Goal: Transaction & Acquisition: Download file/media

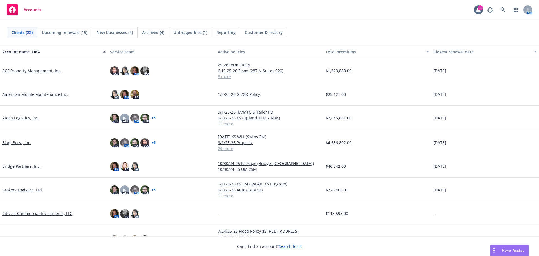
click at [23, 186] on div "Brokers Logistics, Ltd" at bounding box center [54, 189] width 108 height 25
click at [23, 188] on link "Brokers Logistics, Ltd" at bounding box center [22, 190] width 40 height 6
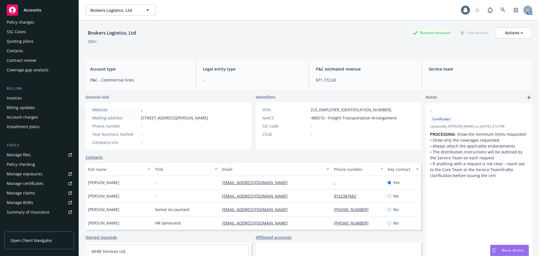
scroll to position [112, 0]
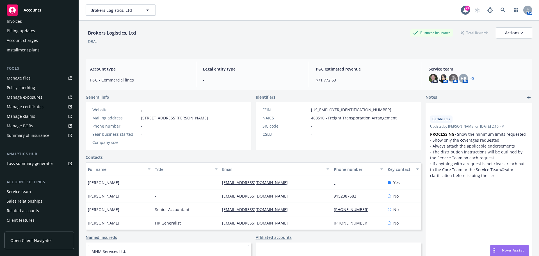
click at [37, 239] on span "Open Client Navigator" at bounding box center [31, 240] width 42 height 6
click at [47, 15] on div "Accounts" at bounding box center [39, 9] width 65 height 11
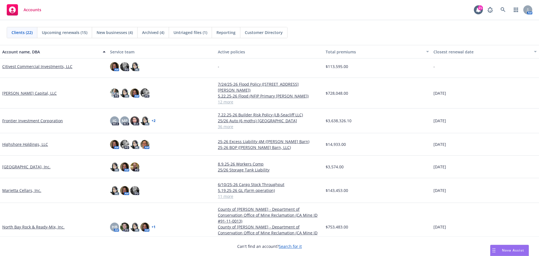
scroll to position [140, 0]
click at [33, 223] on link "North Bay Rock & Ready-Mix, Inc." at bounding box center [33, 226] width 62 height 6
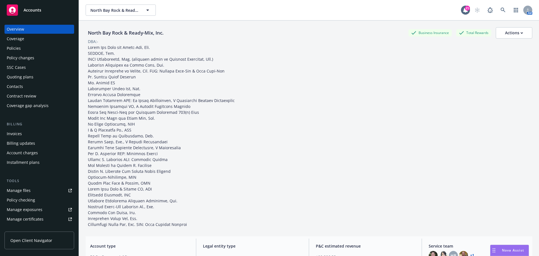
click at [31, 49] on div "Policies" at bounding box center [39, 48] width 65 height 9
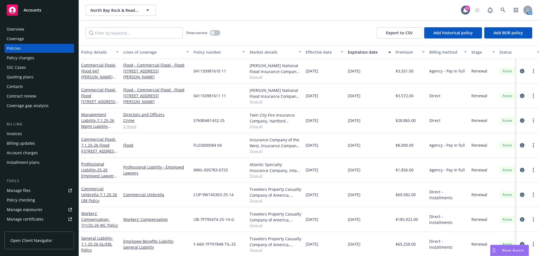
click at [52, 233] on link "Open Client Navigator" at bounding box center [39, 240] width 70 height 18
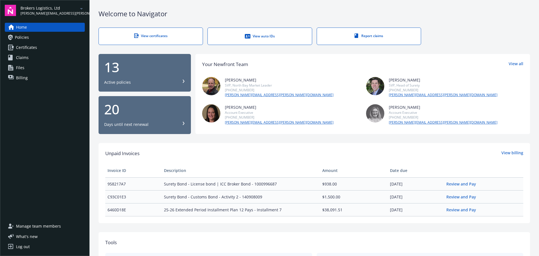
click at [36, 40] on link "Policies" at bounding box center [45, 37] width 80 height 9
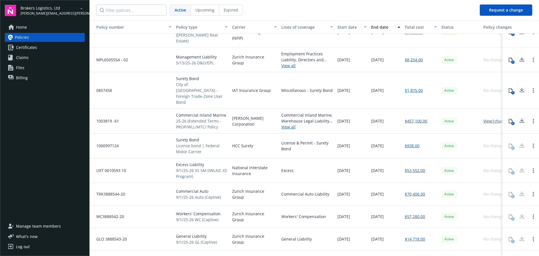
scroll to position [88, 0]
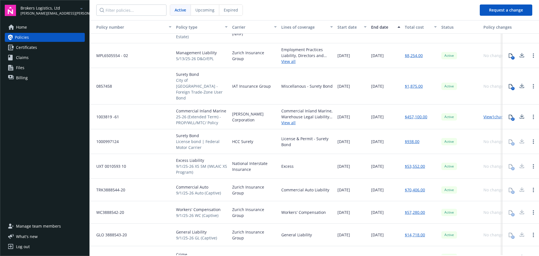
click at [518, 253] on icon at bounding box center [521, 256] width 7 height 7
click at [41, 27] on link "Home" at bounding box center [45, 27] width 80 height 9
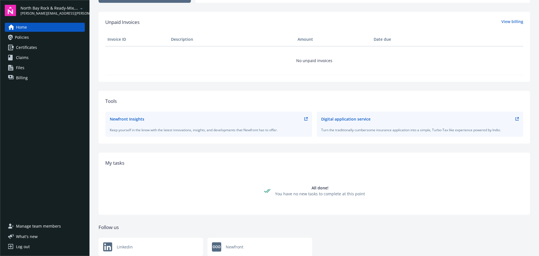
scroll to position [149, 0]
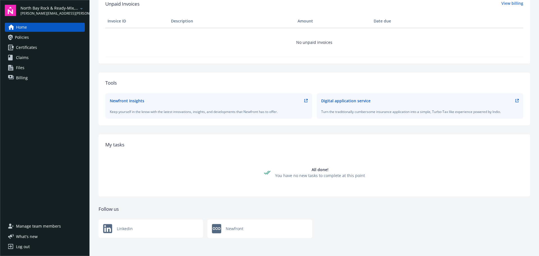
click at [64, 38] on link "Policies" at bounding box center [45, 37] width 80 height 9
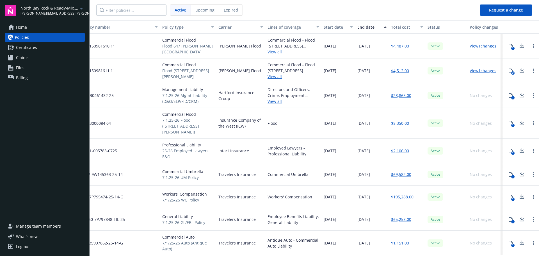
scroll to position [0, 18]
click at [519, 96] on icon at bounding box center [521, 95] width 7 height 7
click at [519, 120] on icon at bounding box center [521, 123] width 7 height 7
click at [518, 147] on icon at bounding box center [521, 150] width 7 height 7
click at [518, 171] on icon at bounding box center [521, 174] width 7 height 7
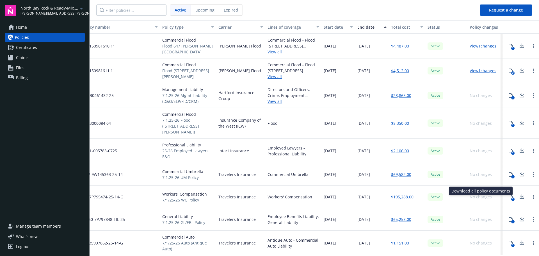
click at [518, 193] on icon at bounding box center [521, 196] width 7 height 7
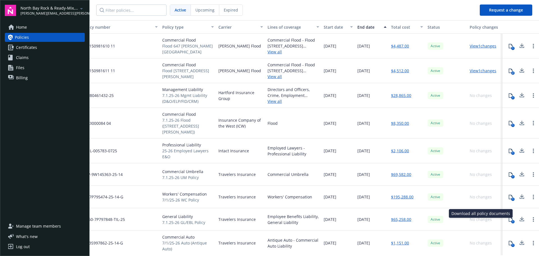
click at [518, 215] on icon at bounding box center [521, 218] width 7 height 7
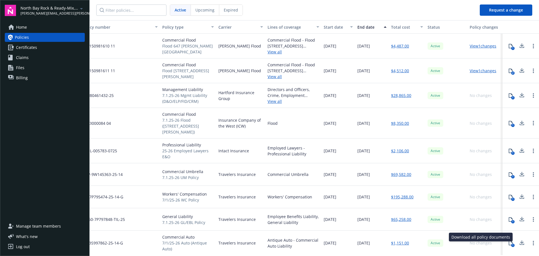
click at [519, 239] on icon at bounding box center [521, 242] width 7 height 7
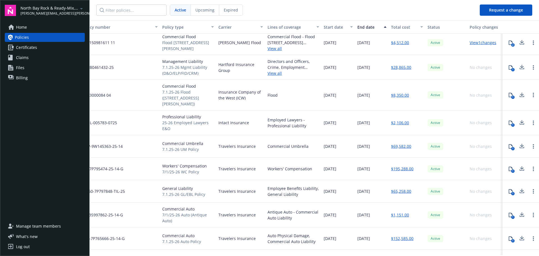
scroll to position [56, 18]
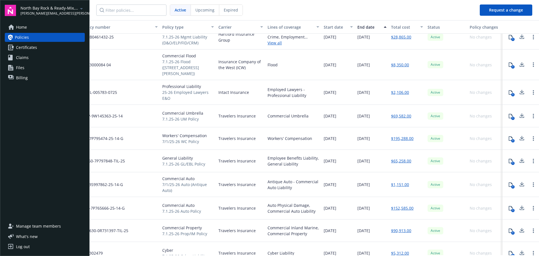
click at [520, 205] on icon at bounding box center [522, 206] width 4 height 3
click at [520, 228] on icon at bounding box center [522, 229] width 4 height 3
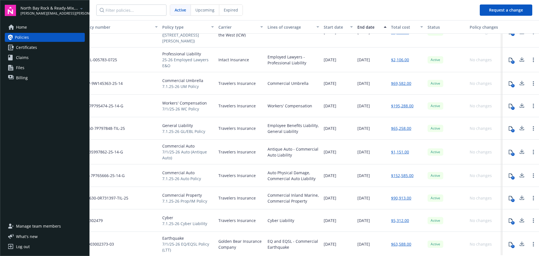
scroll to position [112, 18]
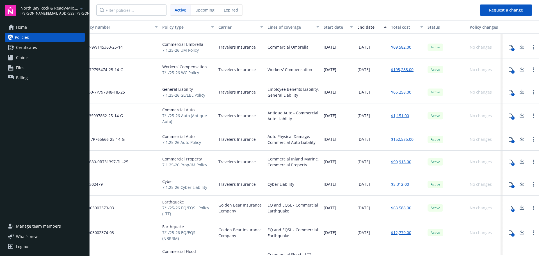
click at [518, 184] on icon at bounding box center [521, 183] width 7 height 7
click at [519, 208] on icon at bounding box center [521, 207] width 7 height 7
click at [521, 231] on button at bounding box center [521, 232] width 11 height 11
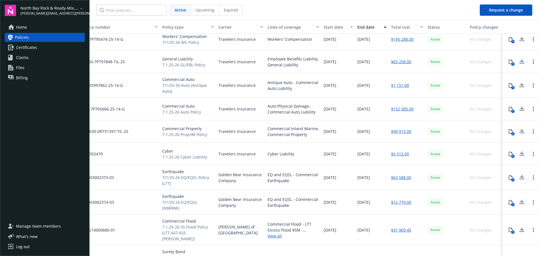
scroll to position [168, 18]
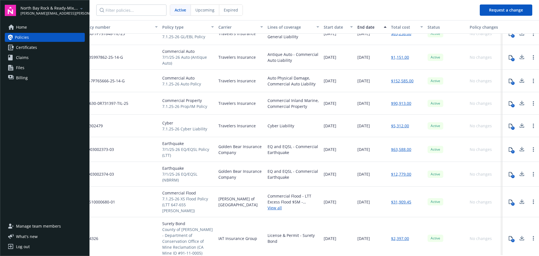
click at [520, 199] on icon at bounding box center [522, 200] width 4 height 3
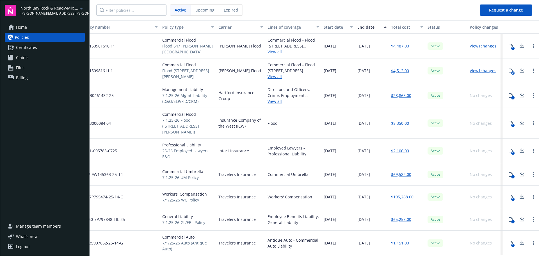
scroll to position [0, 0]
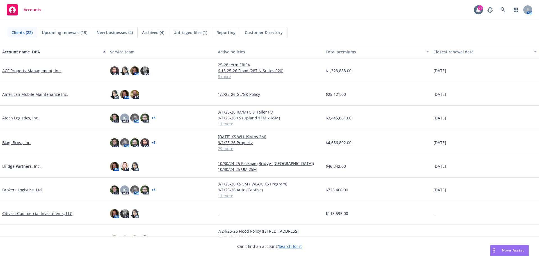
click at [24, 143] on link "Biagi Bros., Inc." at bounding box center [16, 142] width 29 height 6
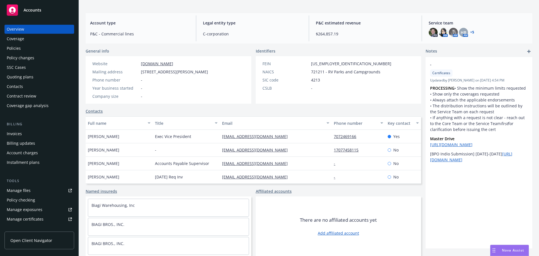
click at [302, 188] on div "General info Website www.biagibros.com Mailing address 466 Devlin Rd, Napa, CA,…" at bounding box center [253, 152] width 335 height 208
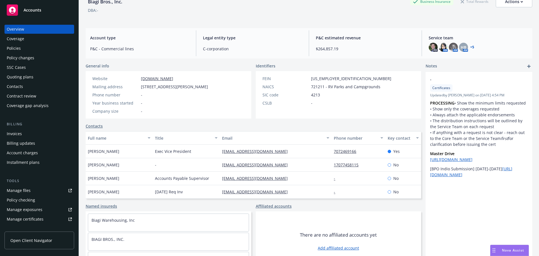
scroll to position [18, 0]
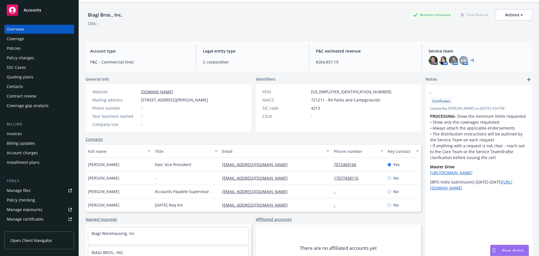
click at [512, 249] on span "Nova Assist" at bounding box center [513, 249] width 22 height 5
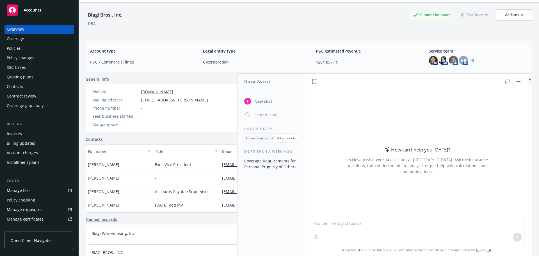
click at [336, 223] on textarea at bounding box center [416, 231] width 215 height 26
type textarea "why are carriers sending notice of nonrenewal just in cases?"
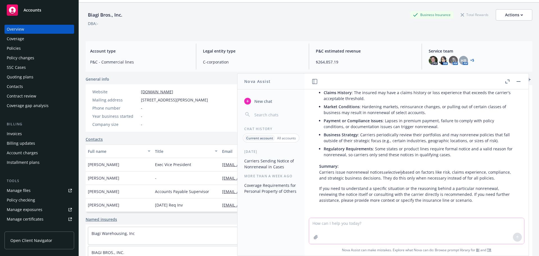
scroll to position [62, 0]
click at [514, 83] on div at bounding box center [513, 81] width 18 height 7
click at [518, 82] on button "button" at bounding box center [518, 81] width 7 height 7
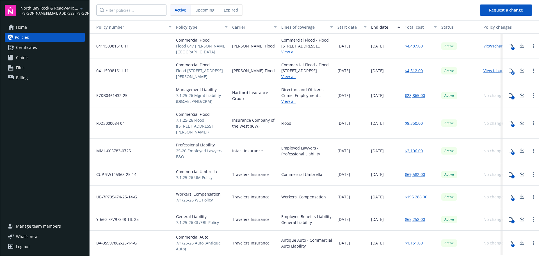
click at [30, 27] on link "Home" at bounding box center [45, 27] width 80 height 9
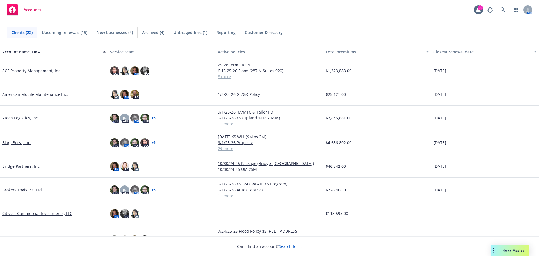
click at [13, 141] on link "Biagi Bros., Inc." at bounding box center [16, 142] width 29 height 6
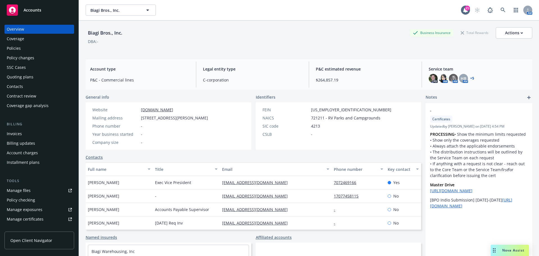
click at [22, 49] on div "Policies" at bounding box center [39, 48] width 65 height 9
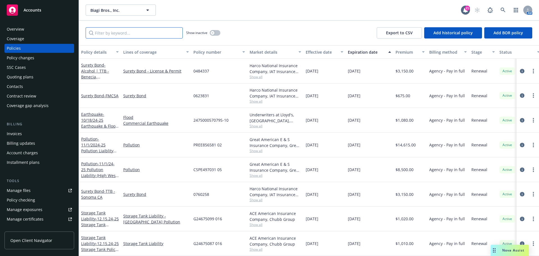
click at [122, 31] on input "Filter by keyword..." at bounding box center [134, 32] width 97 height 11
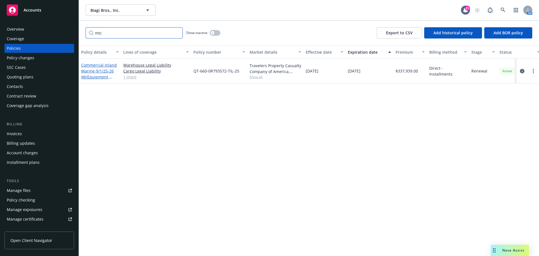
type input "mtc"
click at [97, 76] on span "- 9/1/25-26 IM/Equipment, WLL, MTC, Railroad" at bounding box center [99, 76] width 36 height 17
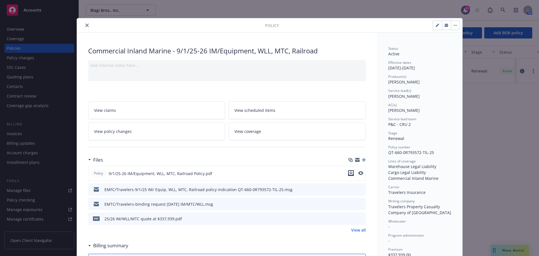
click at [349, 173] on icon "download file" at bounding box center [351, 172] width 4 height 3
